Goal: Transaction & Acquisition: Purchase product/service

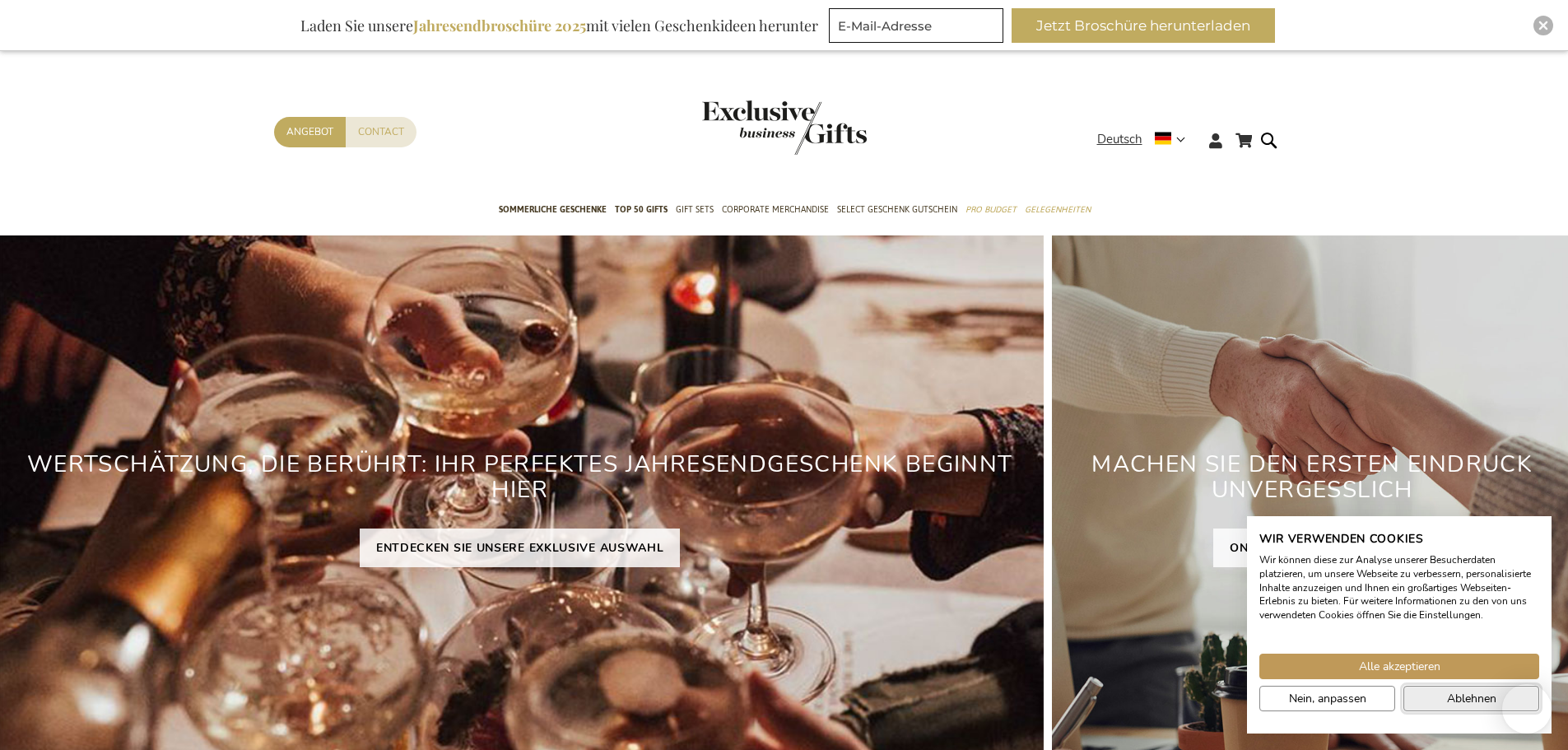
click at [1450, 695] on span "Ablehnen" at bounding box center [1472, 698] width 49 height 17
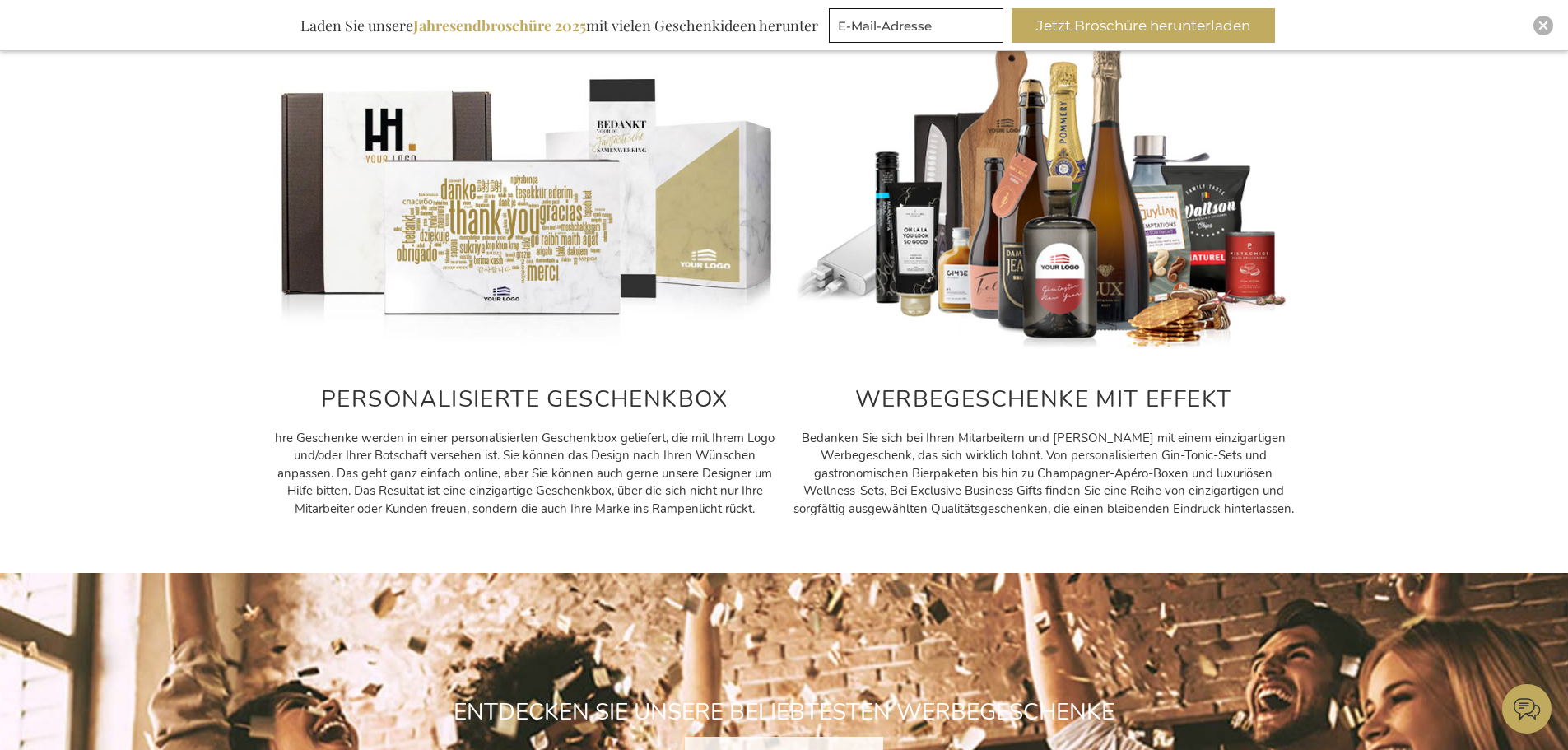
scroll to position [744, 0]
click at [1409, 438] on div "PERSONALISIERTE GESCHENKBOX hre Geschenke werden in einer personalisierten Gesc…" at bounding box center [784, 277] width 1568 height 495
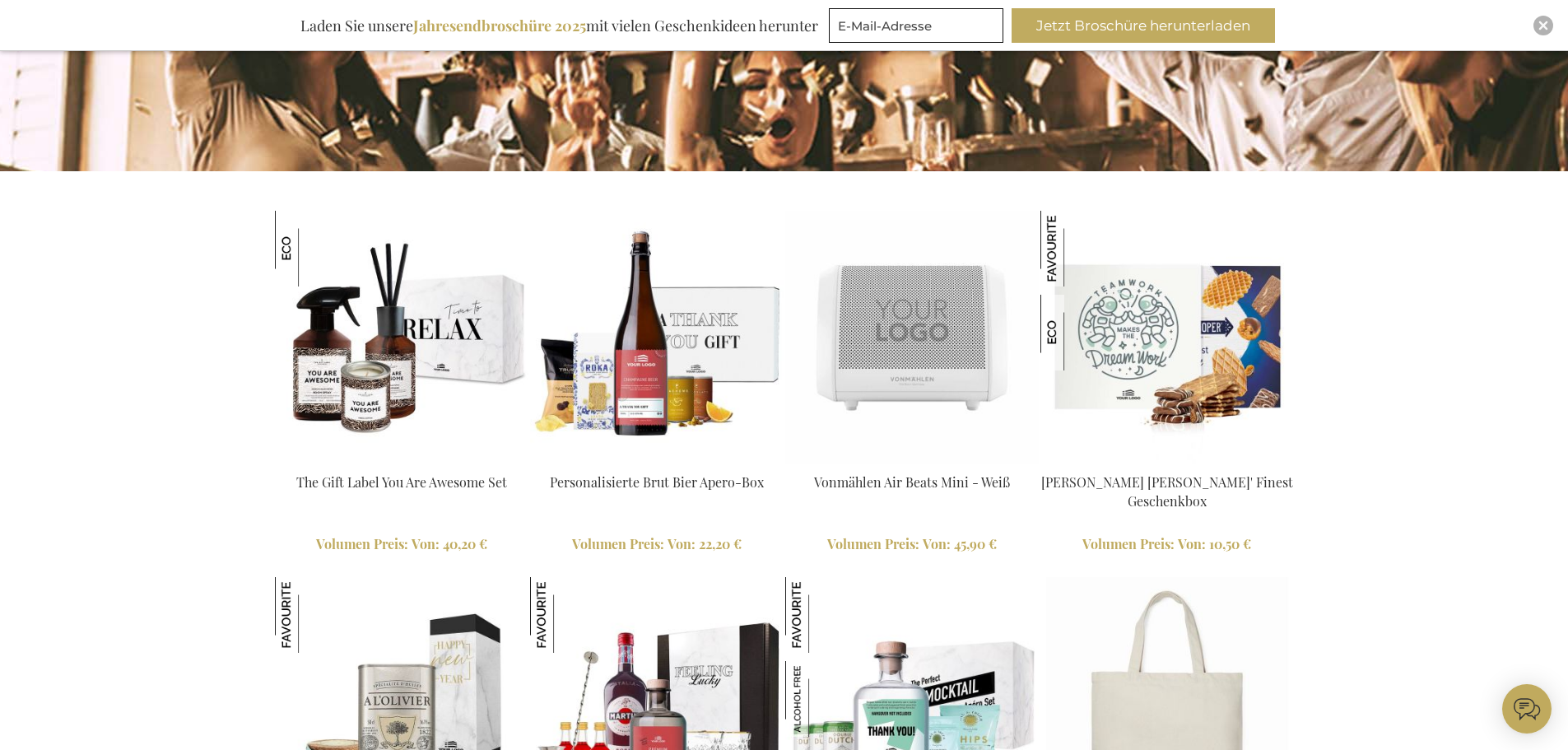
scroll to position [1480, 0]
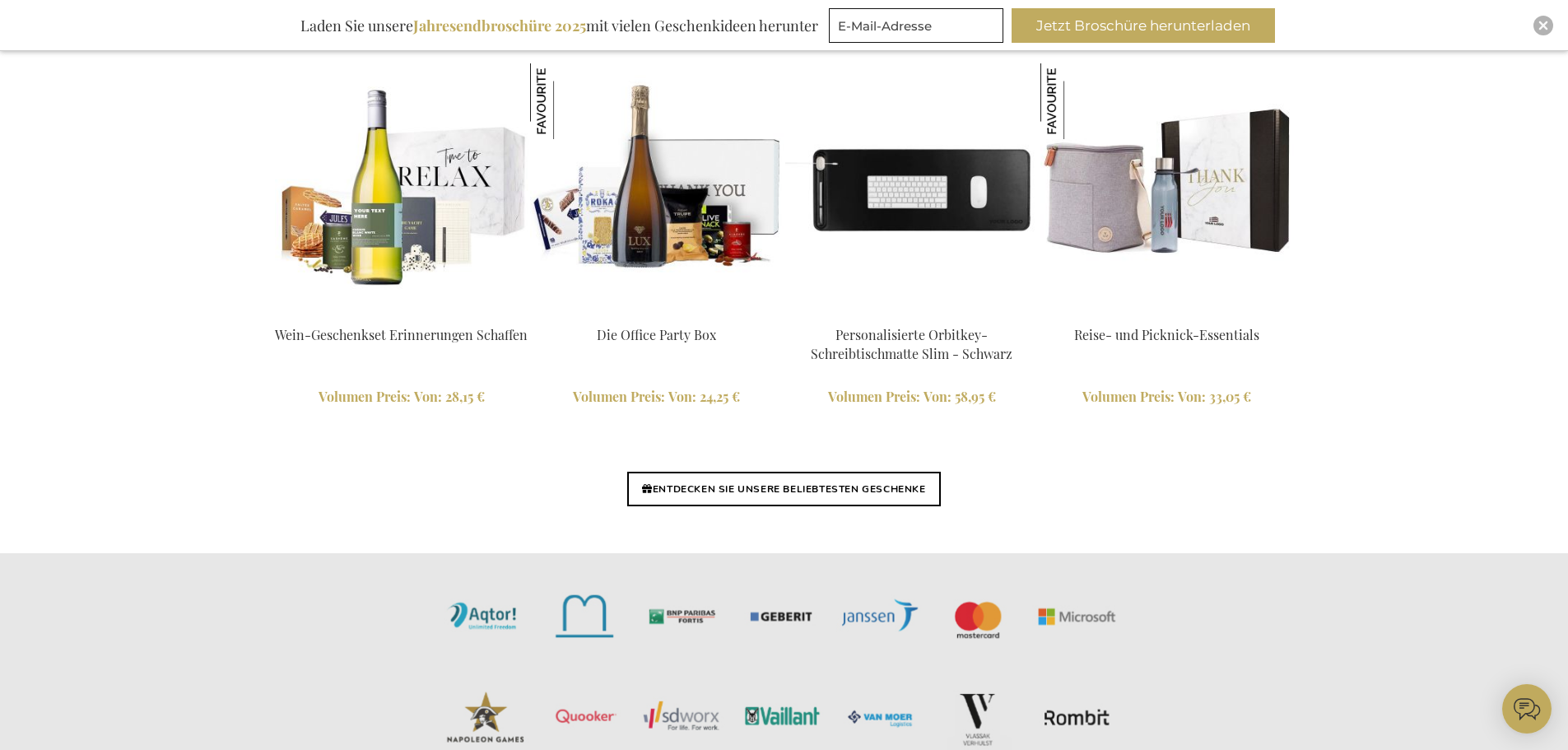
scroll to position [3821, 0]
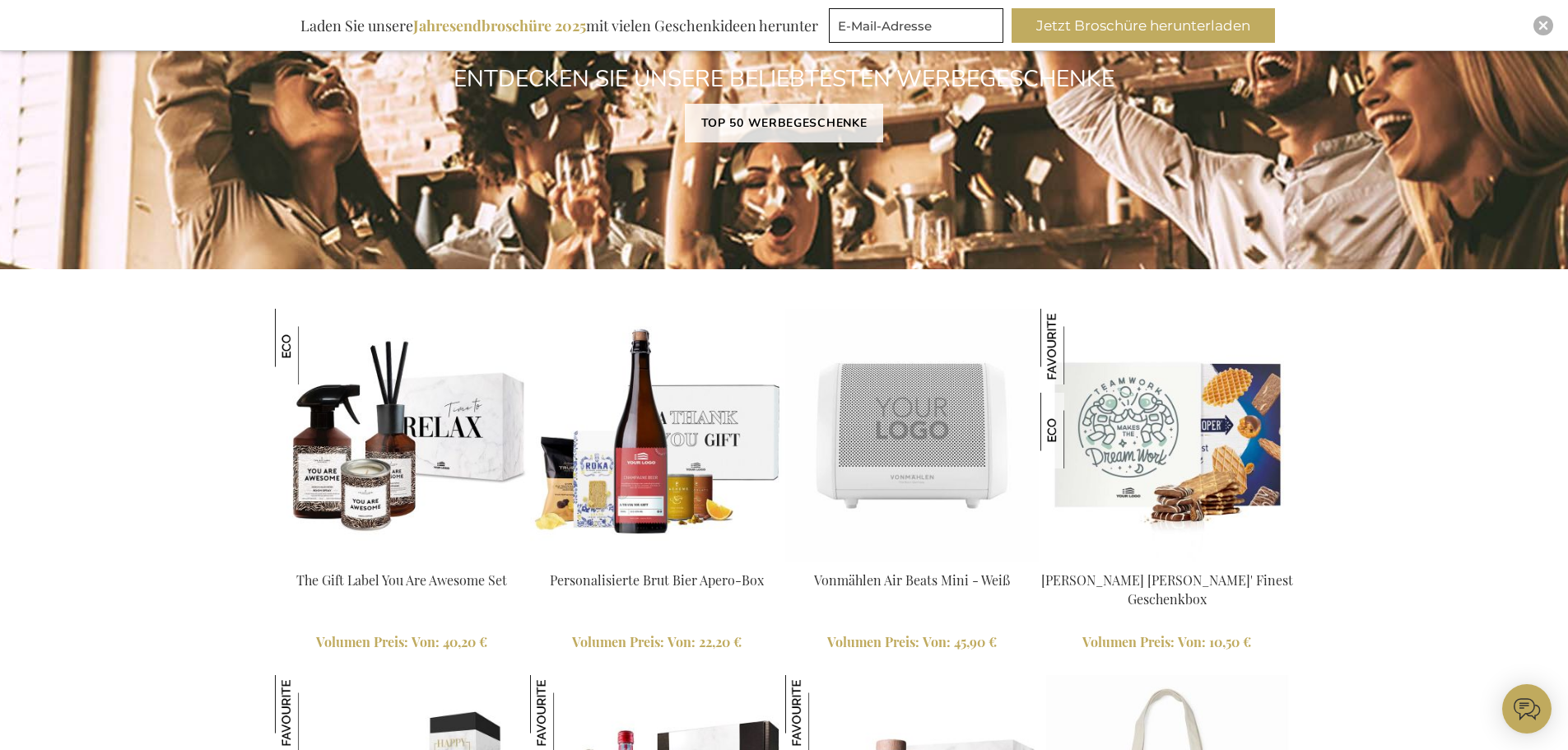
scroll to position [1376, 0]
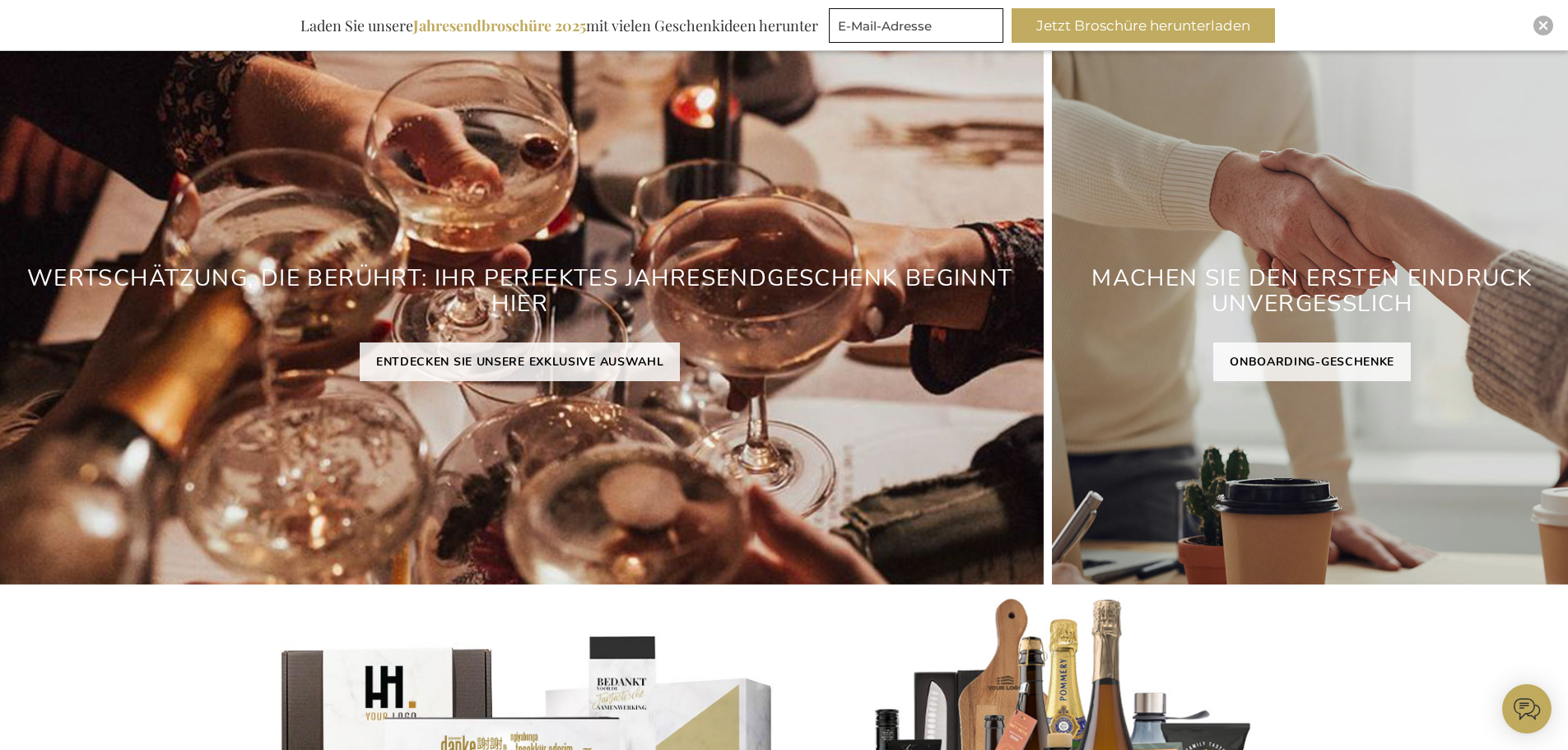
scroll to position [0, 0]
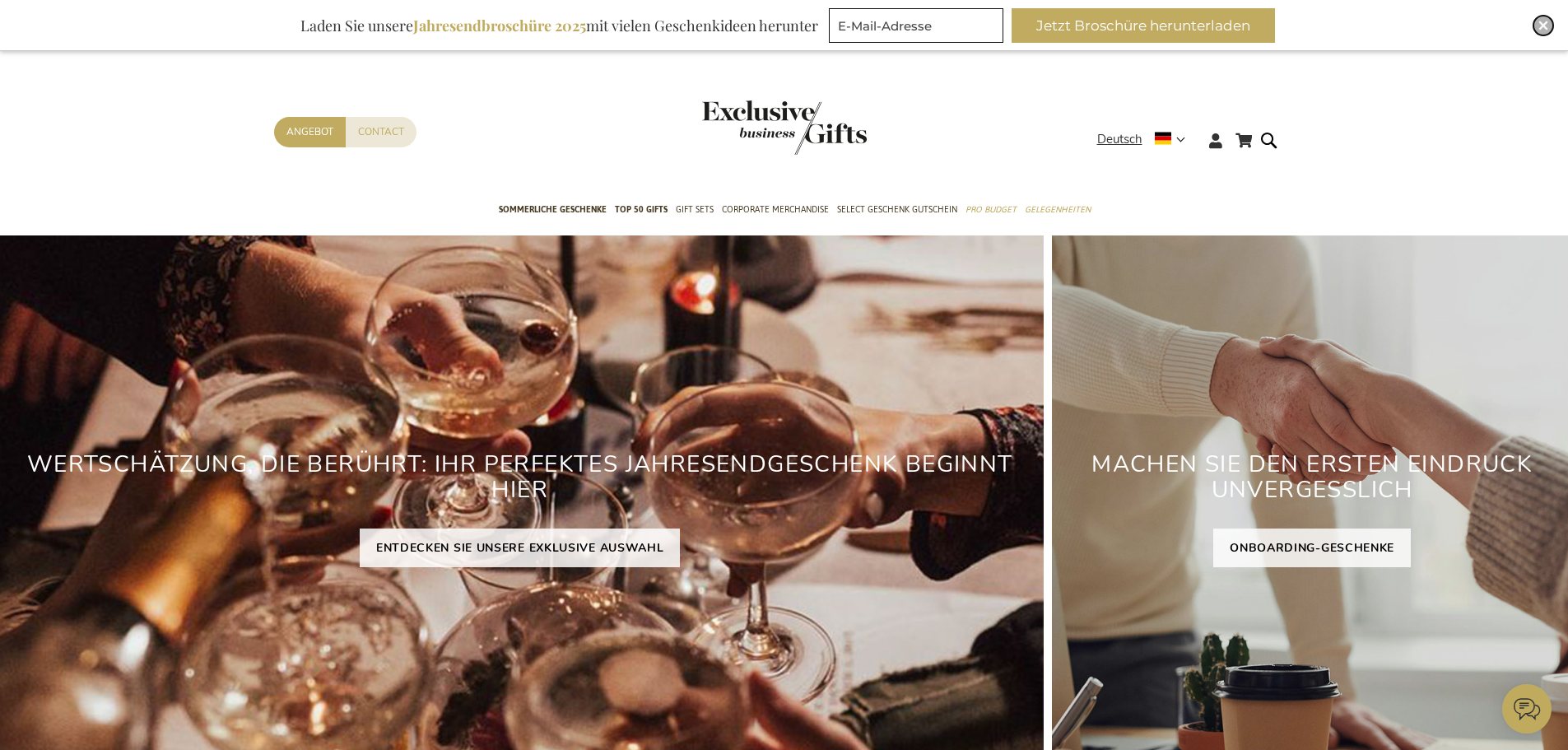
click at [1540, 24] on img "Close" at bounding box center [1543, 26] width 9 height 9
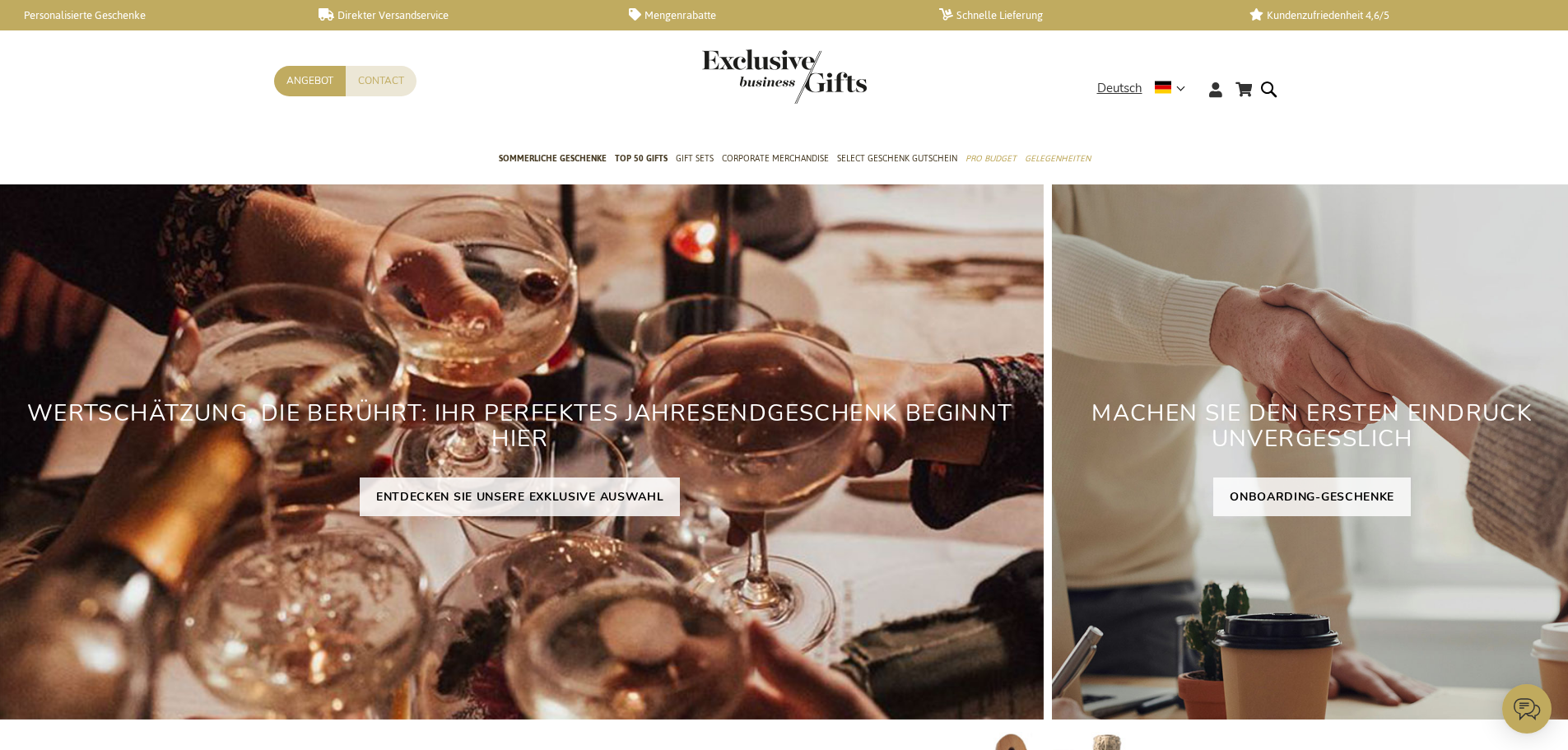
click at [1446, 91] on div "Mein Warenkorb Mein Warenkorb Schließen Sie haben keine Artikel in Ihrem Warenk…" at bounding box center [784, 94] width 1568 height 90
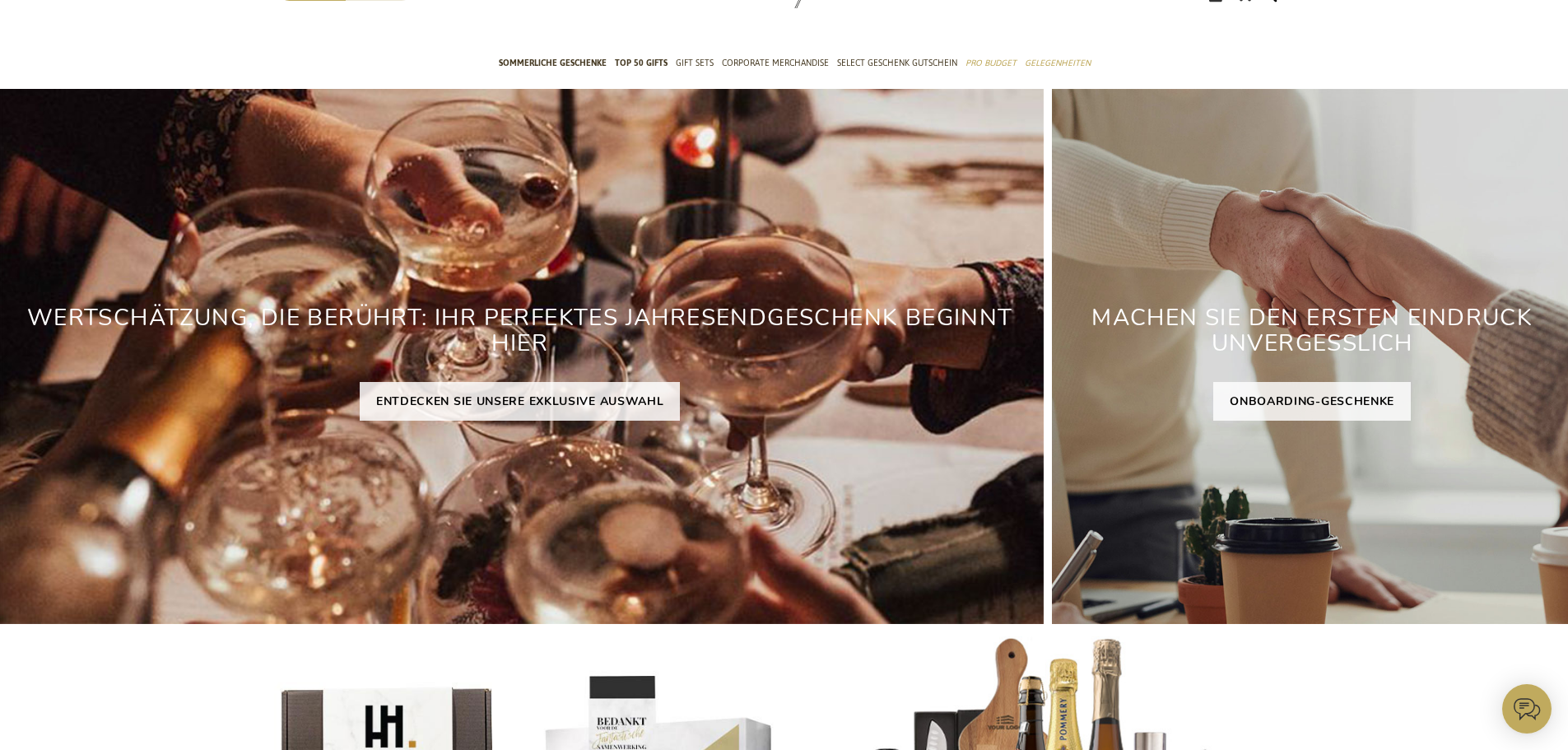
scroll to position [54, 0]
